Goal: Information Seeking & Learning: Find specific fact

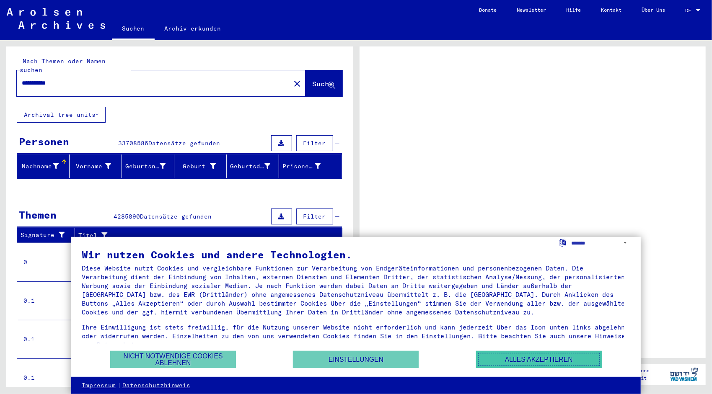
click at [530, 362] on button "Alles akzeptieren" at bounding box center [539, 359] width 126 height 17
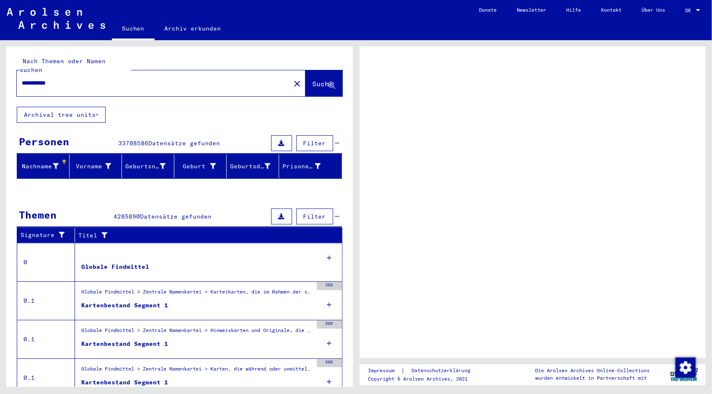
click at [261, 263] on figure "Globale Findmittel" at bounding box center [196, 269] width 231 height 13
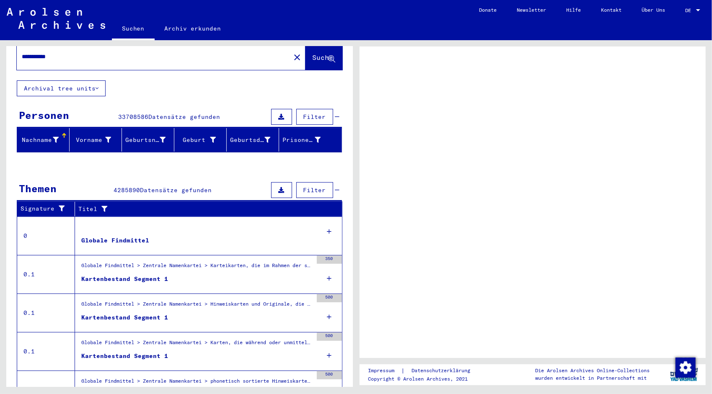
scroll to position [62, 0]
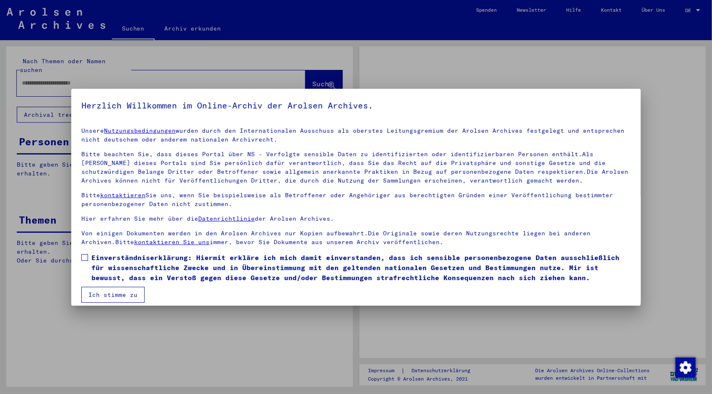
type input "**********"
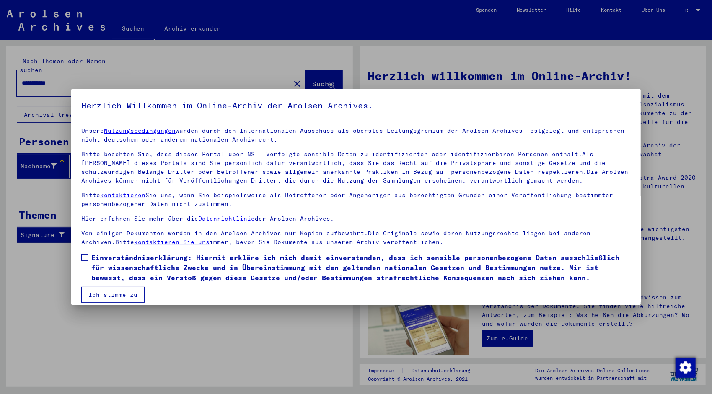
click at [178, 336] on div at bounding box center [356, 197] width 712 height 394
click at [109, 261] on span "Einverständniserklärung: Hiermit erkläre ich mich damit einverstanden, dass ich…" at bounding box center [360, 268] width 539 height 30
click at [115, 292] on button "Ich stimme zu" at bounding box center [112, 295] width 63 height 16
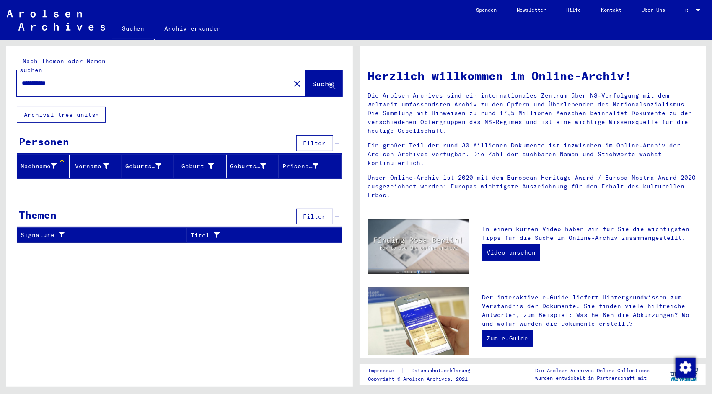
click at [313, 80] on span "Suche" at bounding box center [323, 84] width 21 height 8
click at [64, 107] on button "Archival tree units" at bounding box center [61, 115] width 89 height 16
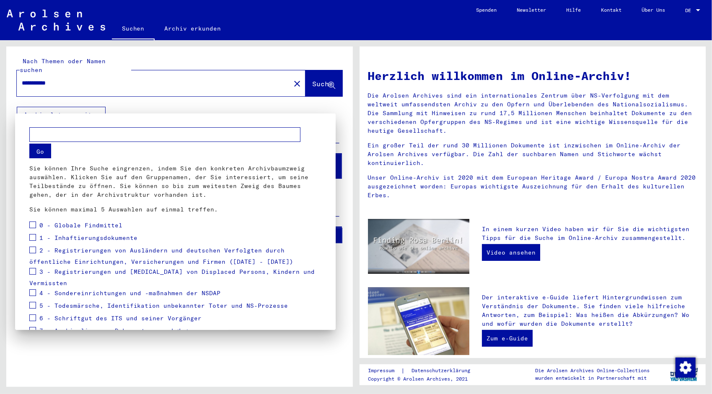
scroll to position [47, 0]
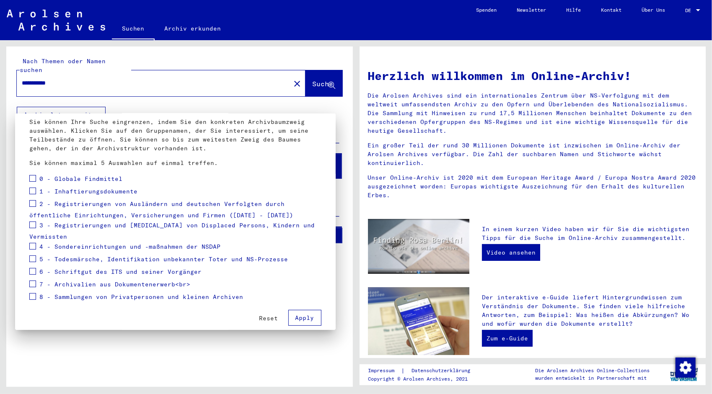
click at [303, 314] on span "Apply" at bounding box center [304, 318] width 19 height 8
